Goal: Task Accomplishment & Management: Manage account settings

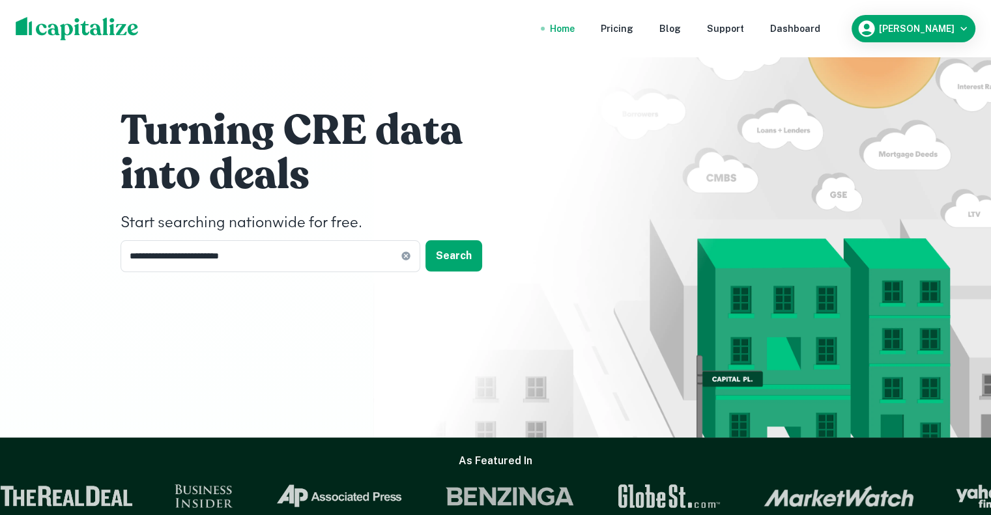
click at [575, 23] on div "Home" at bounding box center [562, 28] width 25 height 14
click at [820, 23] on div "Dashboard" at bounding box center [795, 28] width 50 height 14
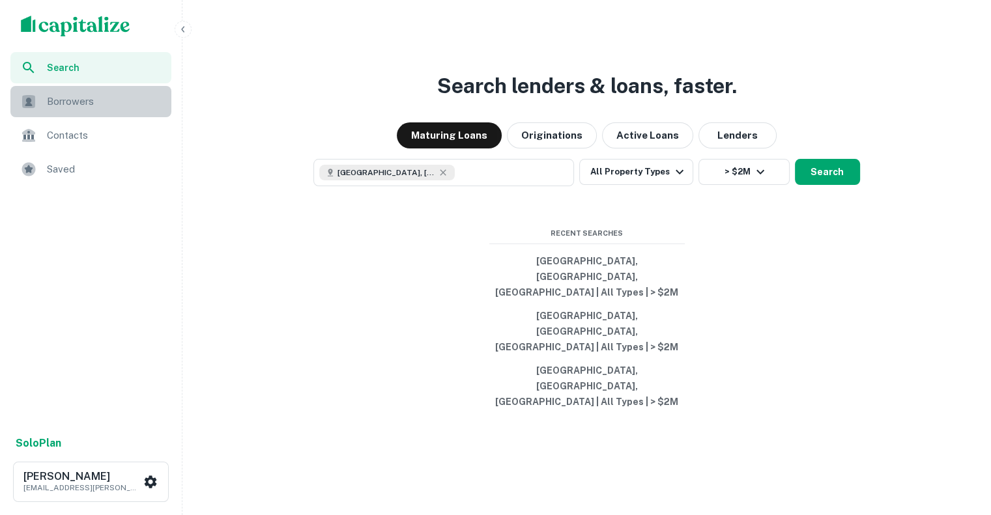
click at [45, 113] on div "Borrowers" at bounding box center [90, 101] width 161 height 31
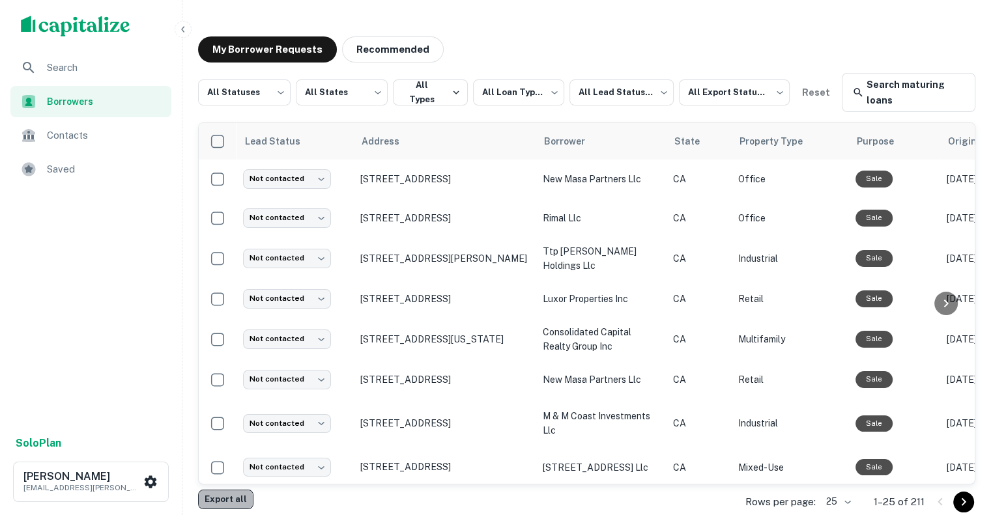
click at [233, 495] on button "Export all" at bounding box center [225, 500] width 55 height 20
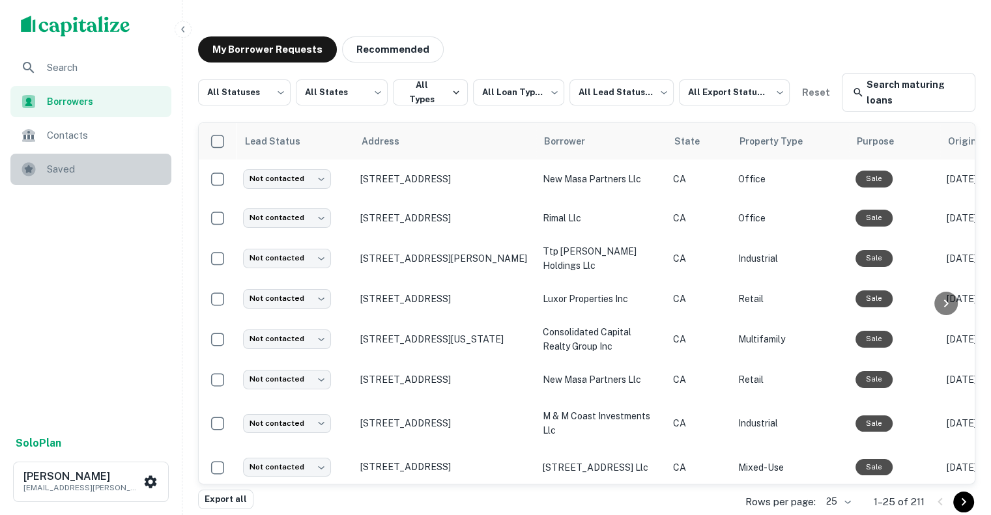
click at [68, 164] on span "Saved" at bounding box center [105, 170] width 117 height 16
